Goal: Task Accomplishment & Management: Complete application form

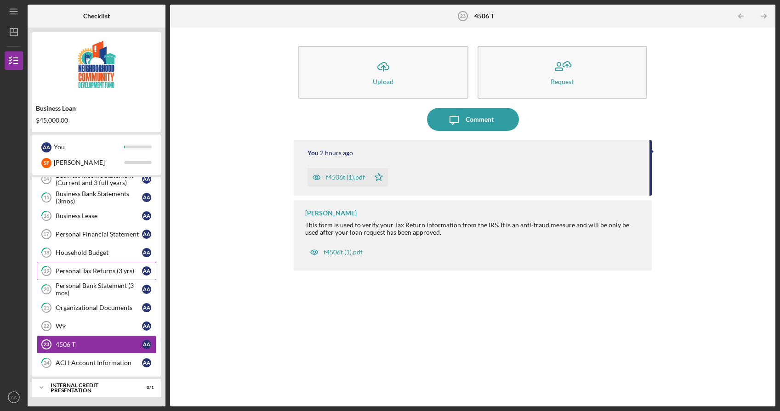
scroll to position [309, 0]
click at [118, 237] on div "Personal Financial Statement" at bounding box center [99, 234] width 86 height 7
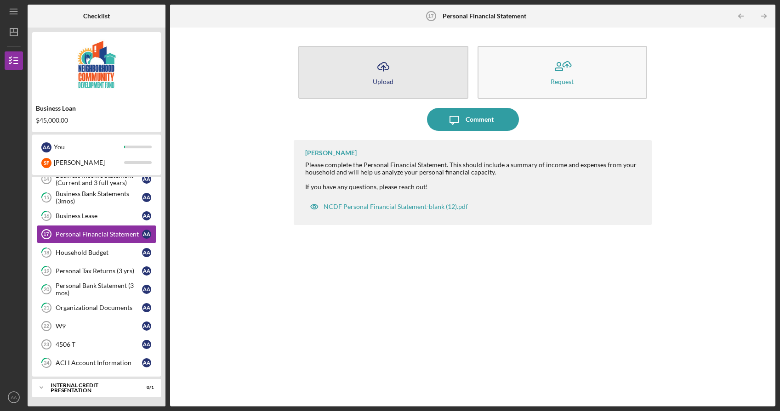
click at [427, 81] on button "Icon/Upload Upload" at bounding box center [383, 72] width 170 height 53
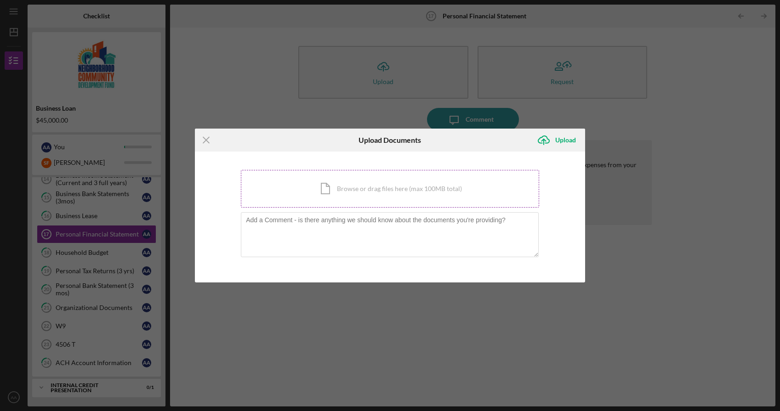
click at [342, 194] on div "Icon/Document Browse or drag files here (max 100MB total) Tap to choose files o…" at bounding box center [390, 189] width 298 height 38
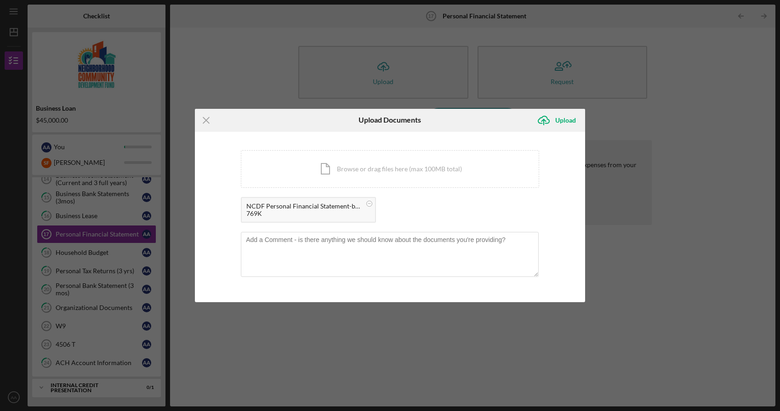
click at [598, 348] on div "Icon/Menu Close Upload Documents Icon/Upload Upload You're uploading documents …" at bounding box center [390, 205] width 780 height 411
click at [211, 118] on icon "Icon/Menu Close" at bounding box center [206, 120] width 23 height 23
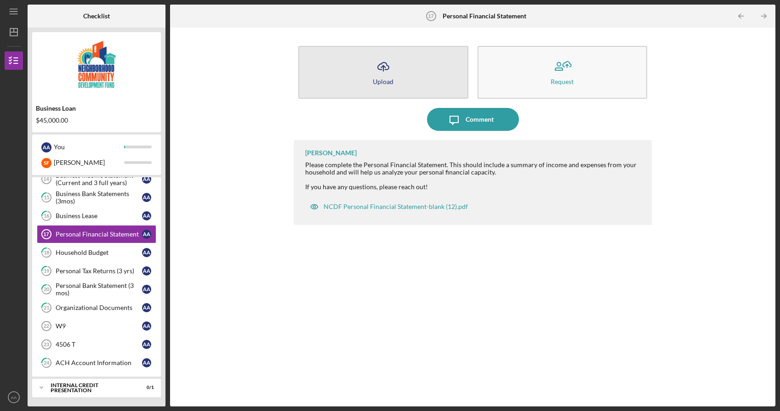
click at [378, 67] on icon "button" at bounding box center [383, 66] width 11 height 7
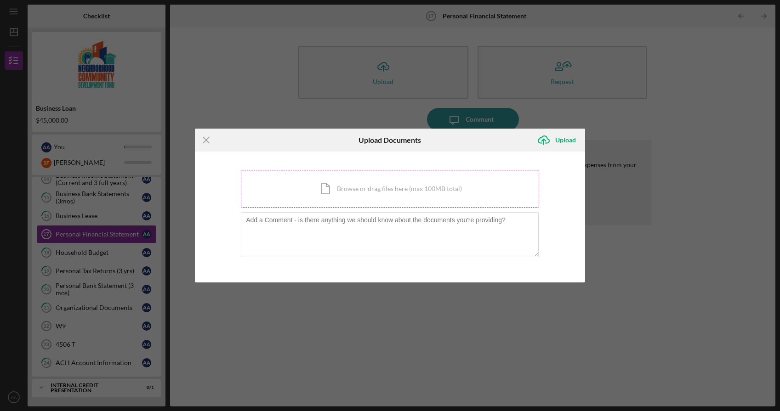
click at [364, 193] on div "Icon/Document Browse or drag files here (max 100MB total) Tap to choose files o…" at bounding box center [390, 189] width 298 height 38
click at [209, 138] on line at bounding box center [206, 140] width 6 height 6
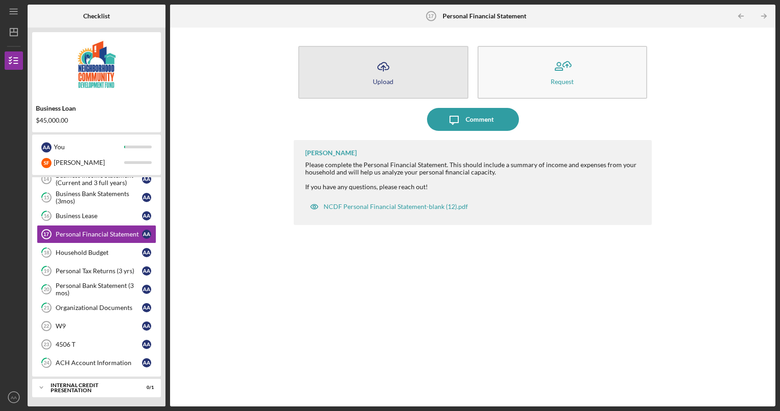
click at [407, 63] on button "Icon/Upload Upload" at bounding box center [383, 72] width 170 height 53
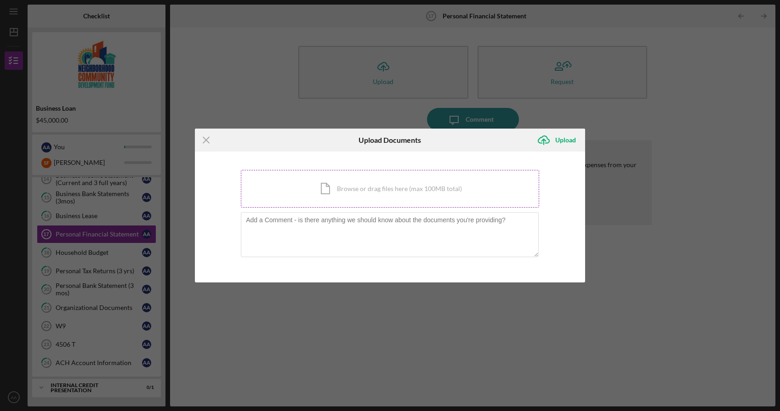
click at [379, 189] on div "Icon/Document Browse or drag files here (max 100MB total) Tap to choose files o…" at bounding box center [390, 189] width 298 height 38
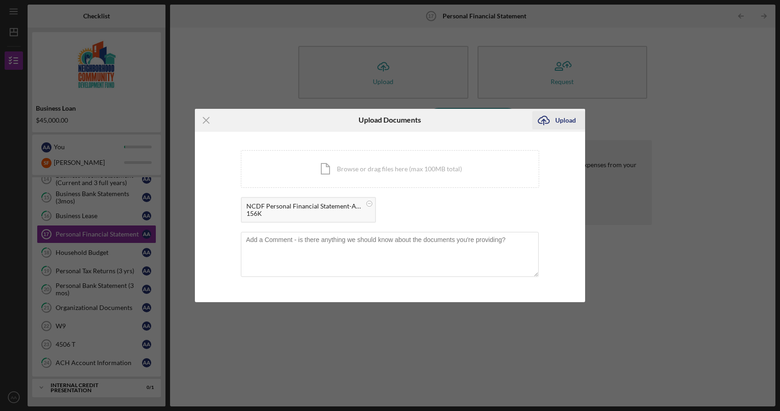
click at [562, 123] on div "Upload" at bounding box center [565, 120] width 21 height 18
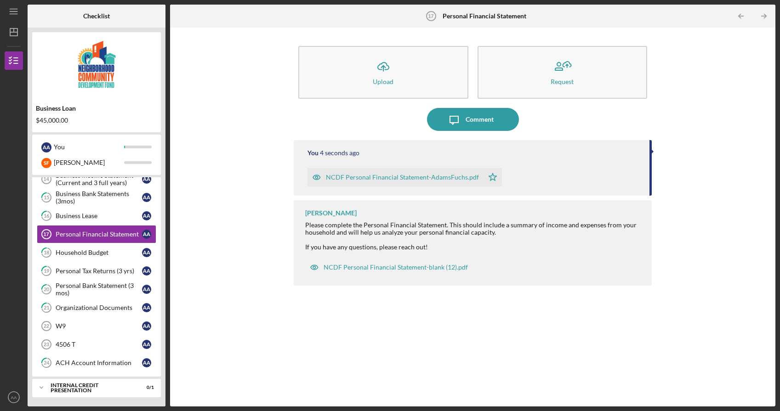
click at [319, 347] on div "You 4 seconds ago NCDF Personal Financial Statement-AdamsFuchs.pdf Icon/Star [P…" at bounding box center [473, 266] width 358 height 253
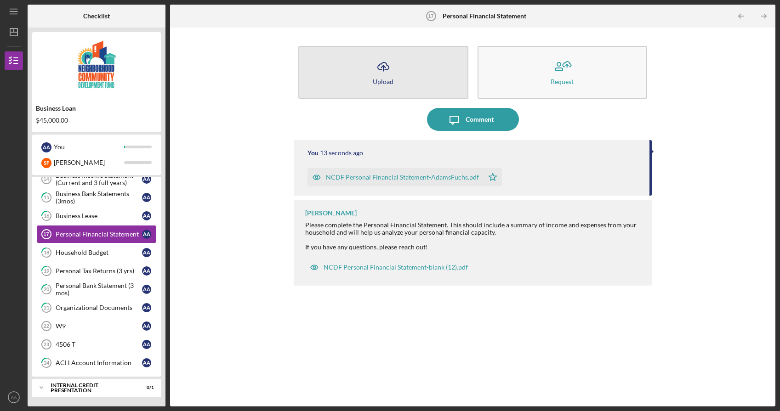
click at [430, 57] on button "Icon/Upload Upload" at bounding box center [383, 72] width 170 height 53
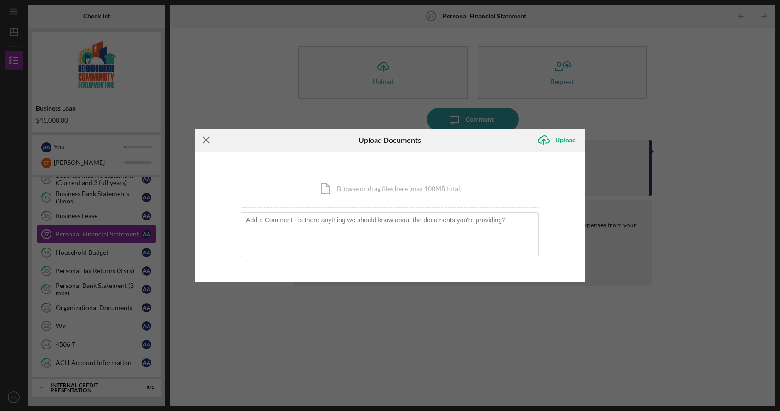
click at [208, 139] on line at bounding box center [206, 140] width 6 height 6
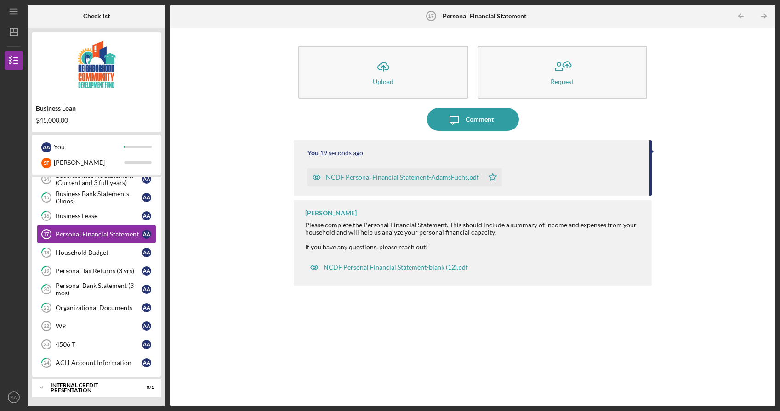
click at [247, 254] on div "Icon/Upload Upload Request Icon/Message Comment You 19 seconds ago NCDF Persona…" at bounding box center [473, 217] width 596 height 370
